Goal: Task Accomplishment & Management: Use online tool/utility

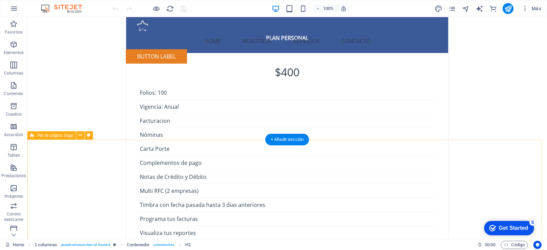
scroll to position [1532, 0]
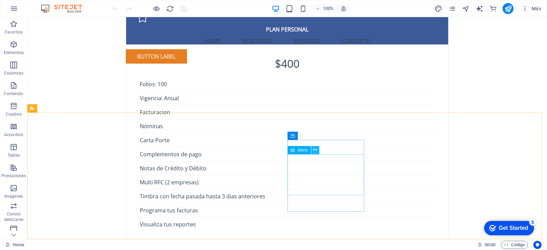
click at [313, 151] on button at bounding box center [315, 150] width 8 height 8
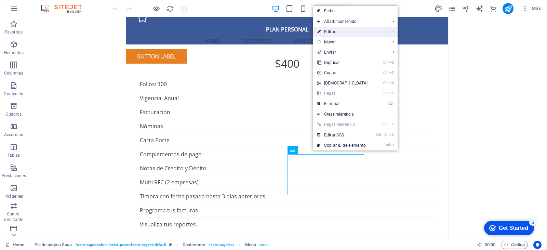
click at [349, 30] on link "⏎ Editar" at bounding box center [342, 32] width 59 height 10
select select
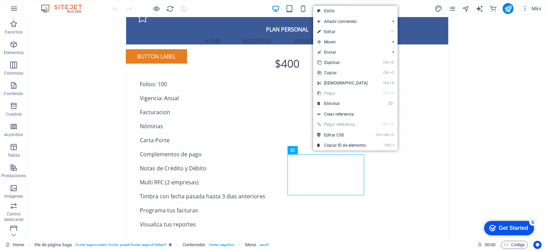
select select
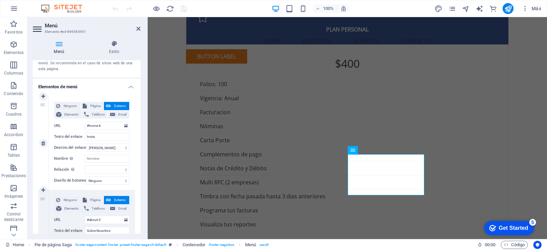
scroll to position [68, 0]
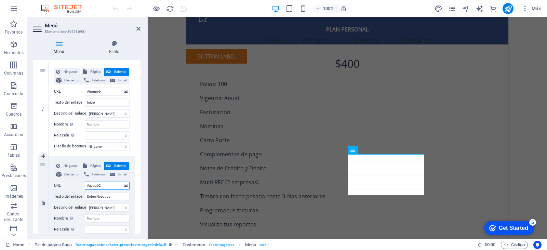
drag, startPoint x: 112, startPoint y: 185, endPoint x: 87, endPoint y: 186, distance: 24.7
click at [87, 186] on input "#about-2" at bounding box center [107, 186] width 45 height 8
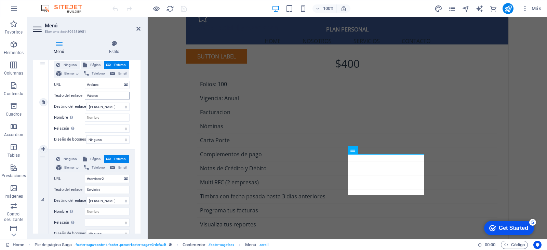
scroll to position [254, 0]
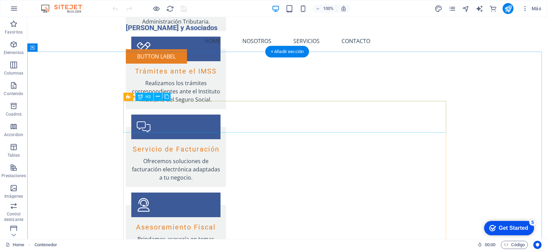
scroll to position [882, 0]
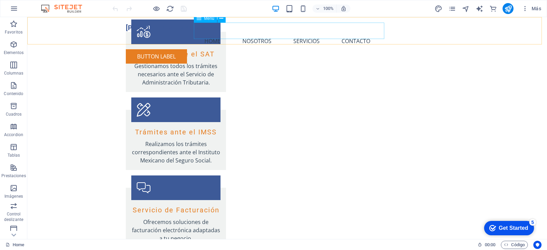
click at [266, 33] on nav "Home Nosotros Servicios Contacto" at bounding box center [287, 41] width 323 height 16
click at [221, 18] on icon at bounding box center [222, 18] width 4 height 7
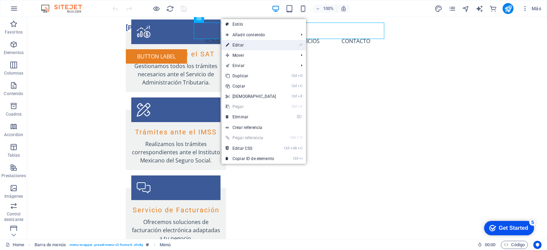
click at [272, 45] on link "⏎ Editar" at bounding box center [251, 45] width 59 height 10
select select
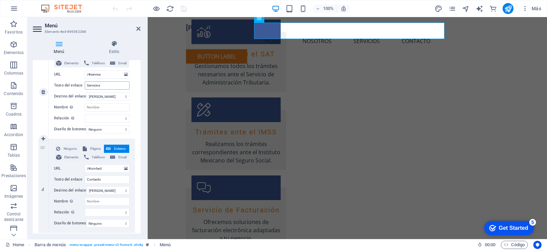
scroll to position [297, 0]
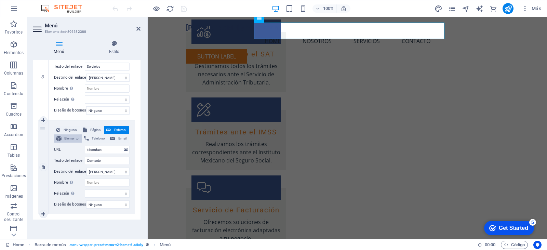
click at [65, 134] on span "Elemento" at bounding box center [72, 138] width 16 height 8
select select
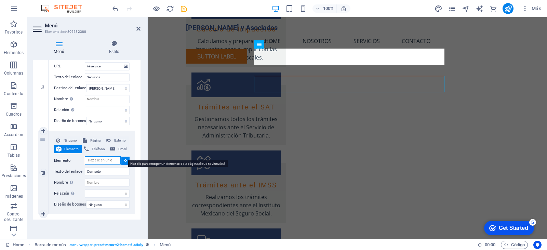
scroll to position [829, 0]
click at [124, 159] on icon at bounding box center [125, 160] width 3 height 3
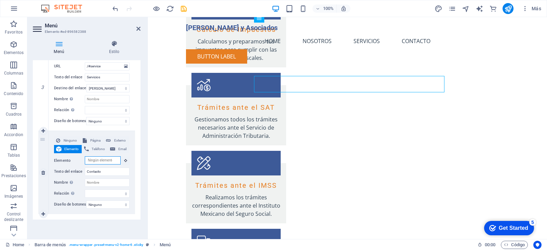
click at [109, 158] on input "Elemento" at bounding box center [103, 160] width 36 height 8
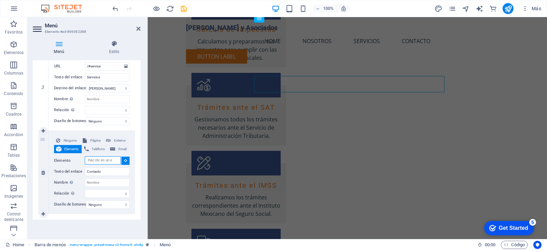
click at [97, 156] on input "Elemento" at bounding box center [103, 160] width 36 height 8
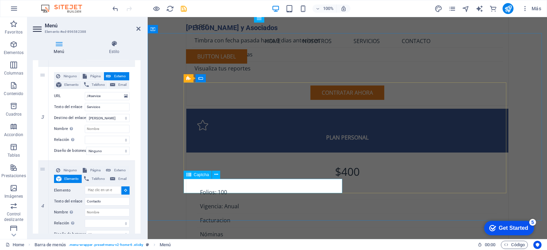
scroll to position [1390, 0]
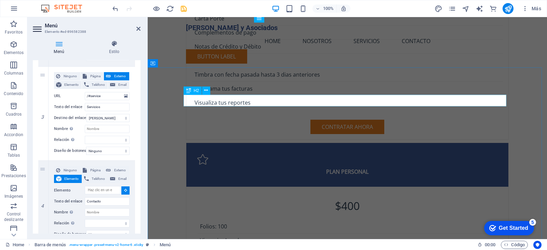
select select
type input "#ed-896581053"
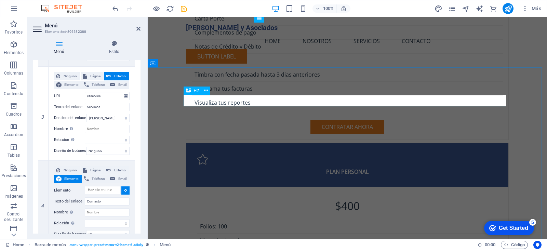
select select
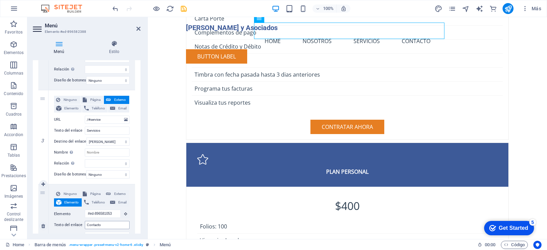
scroll to position [218, 0]
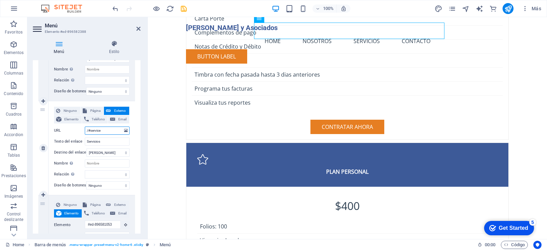
click at [112, 131] on input "/#service" at bounding box center [107, 131] width 45 height 8
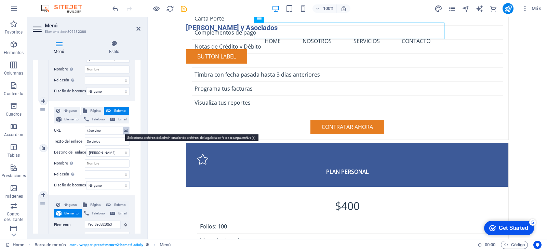
click at [124, 131] on icon at bounding box center [126, 131] width 4 height 8
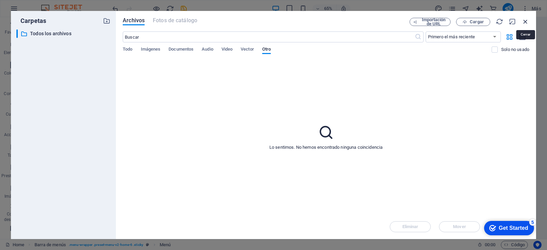
click at [526, 20] on icon "button" at bounding box center [526, 22] width 8 height 8
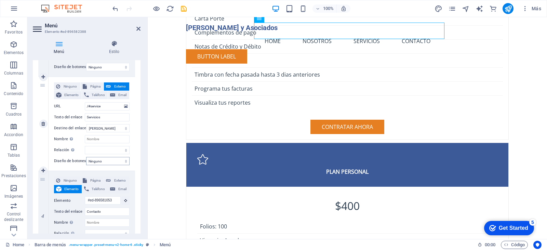
scroll to position [252, 0]
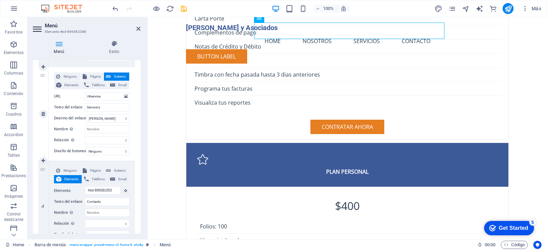
click at [59, 97] on label "URL" at bounding box center [69, 96] width 31 height 8
click at [85, 97] on input "/#service" at bounding box center [107, 96] width 45 height 8
click at [60, 96] on label "URL" at bounding box center [69, 96] width 31 height 8
click at [85, 96] on input "/#service" at bounding box center [107, 96] width 45 height 8
click at [90, 77] on span "Página" at bounding box center [95, 77] width 13 height 8
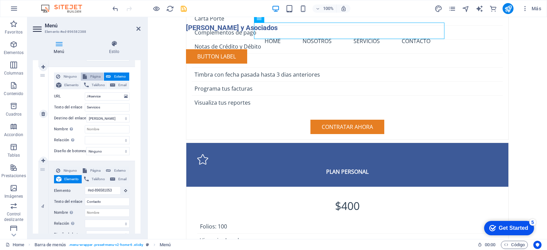
select select
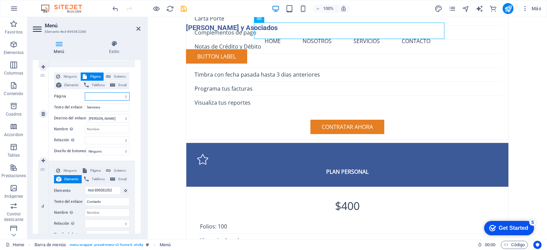
click at [125, 96] on select "Home Subpage Legal Notice Privacy Home" at bounding box center [107, 96] width 45 height 8
click at [124, 97] on select "Home Subpage Legal Notice Privacy Home" at bounding box center [107, 96] width 45 height 8
click at [69, 86] on span "Elemento" at bounding box center [72, 85] width 16 height 8
select select
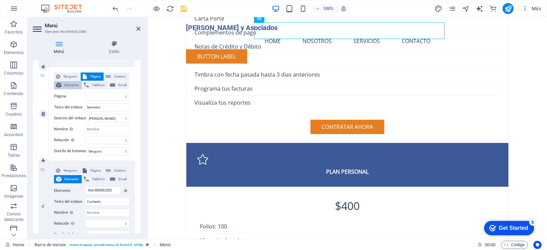
select select
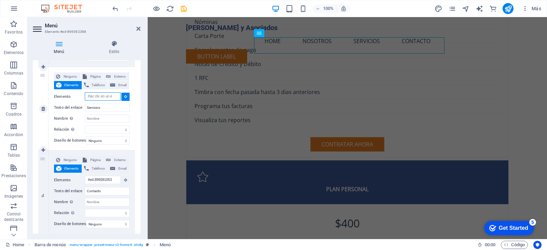
scroll to position [1363, 0]
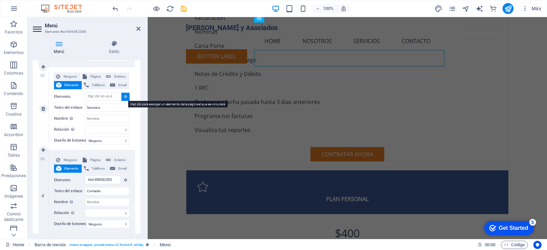
click at [125, 97] on icon at bounding box center [125, 96] width 3 height 3
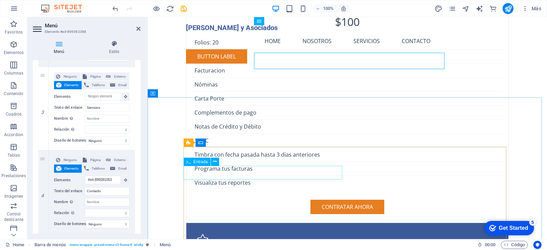
scroll to position [1260, 0]
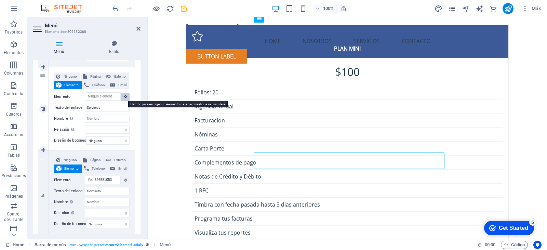
click at [125, 98] on icon at bounding box center [125, 96] width 3 height 3
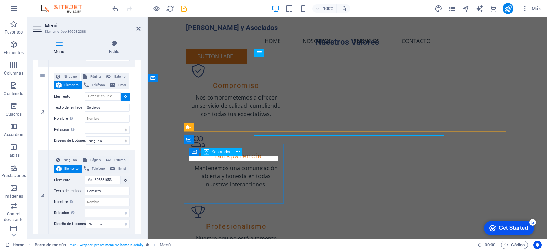
scroll to position [405, 0]
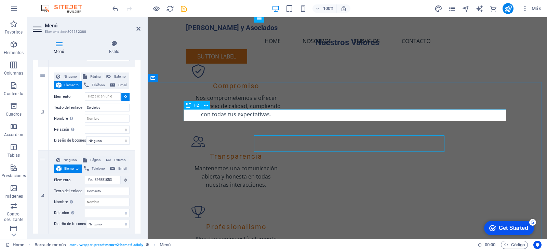
select select
type input "#ed-896580768"
select select
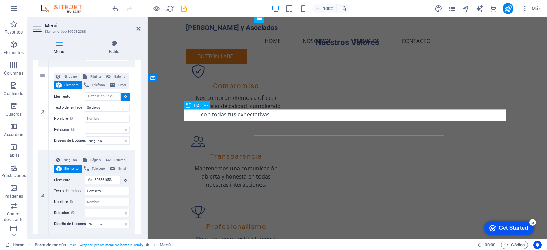
select select
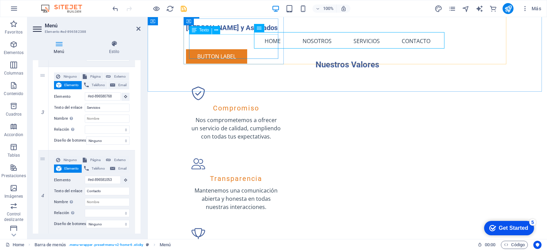
scroll to position [377, 0]
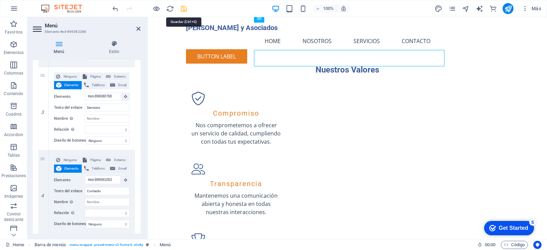
click at [187, 11] on icon "save" at bounding box center [184, 9] width 8 height 8
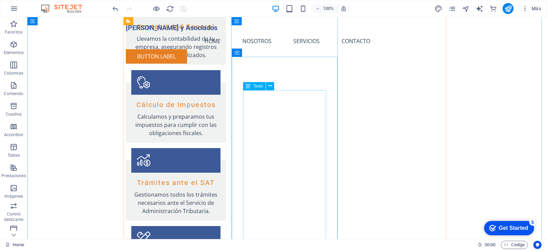
scroll to position [719, 0]
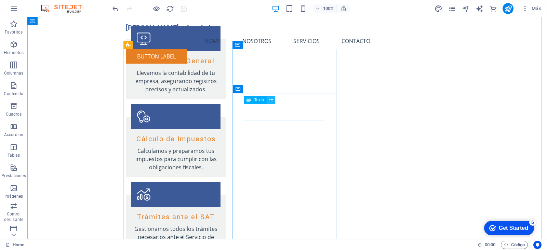
click at [272, 99] on icon at bounding box center [272, 99] width 4 height 7
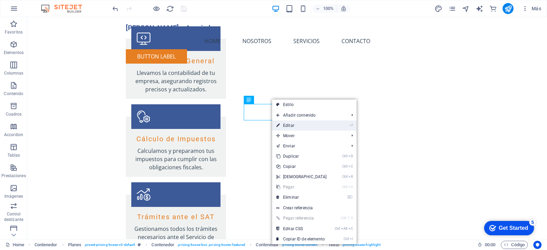
click at [301, 123] on link "⏎ Editar" at bounding box center [301, 125] width 59 height 10
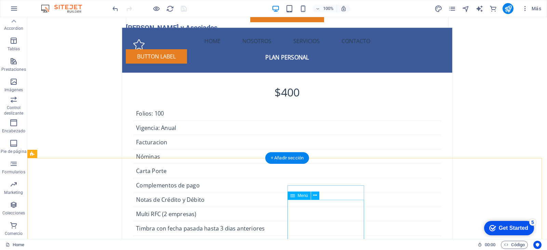
scroll to position [1532, 0]
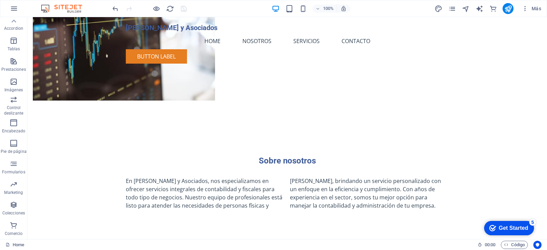
scroll to position [0, 0]
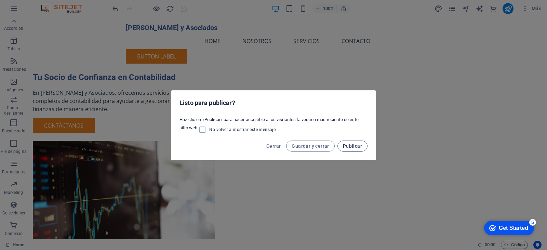
click at [352, 146] on span "Publicar" at bounding box center [352, 145] width 19 height 5
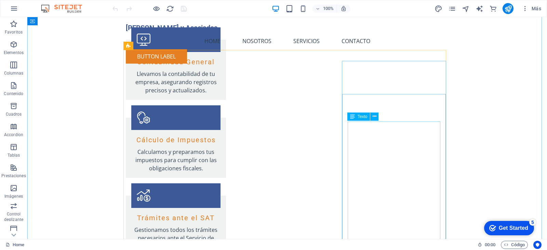
scroll to position [753, 0]
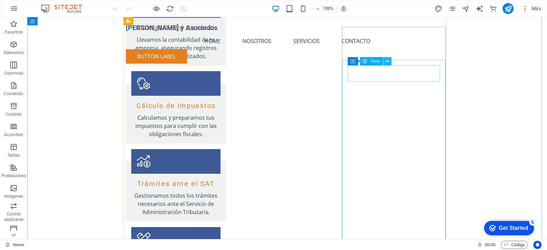
click at [388, 62] on icon at bounding box center [388, 61] width 4 height 7
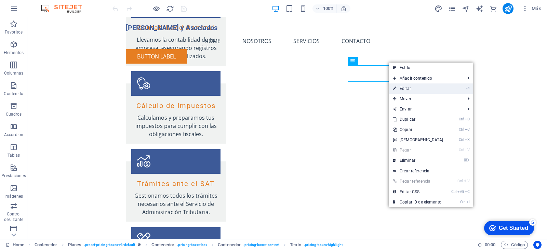
click at [422, 89] on link "⏎ Editar" at bounding box center [418, 88] width 59 height 10
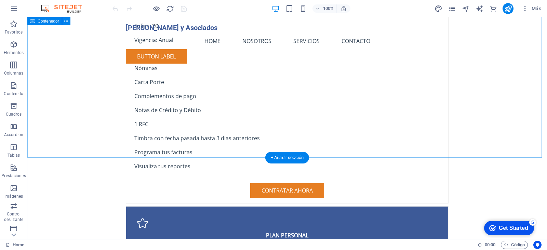
scroll to position [1293, 0]
